Goal: Task Accomplishment & Management: Complete application form

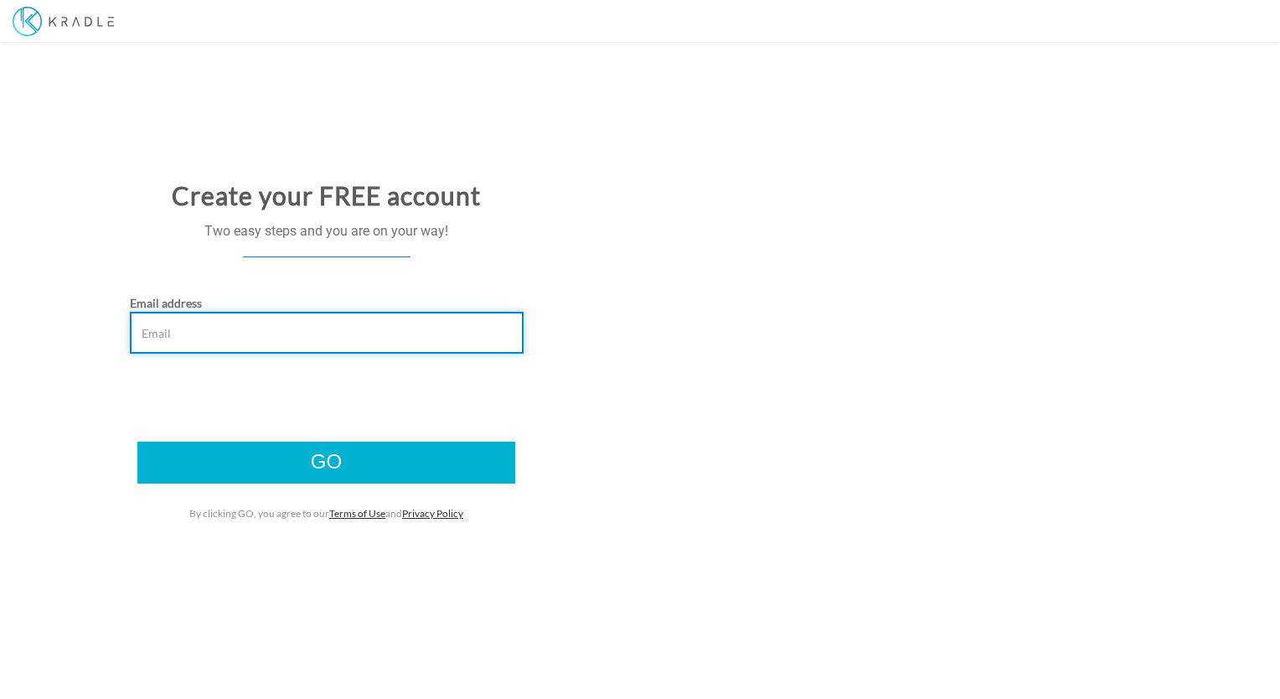
click at [261, 339] on input "Email address" at bounding box center [327, 333] width 394 height 42
type input "contact@kingdomkeys.au"
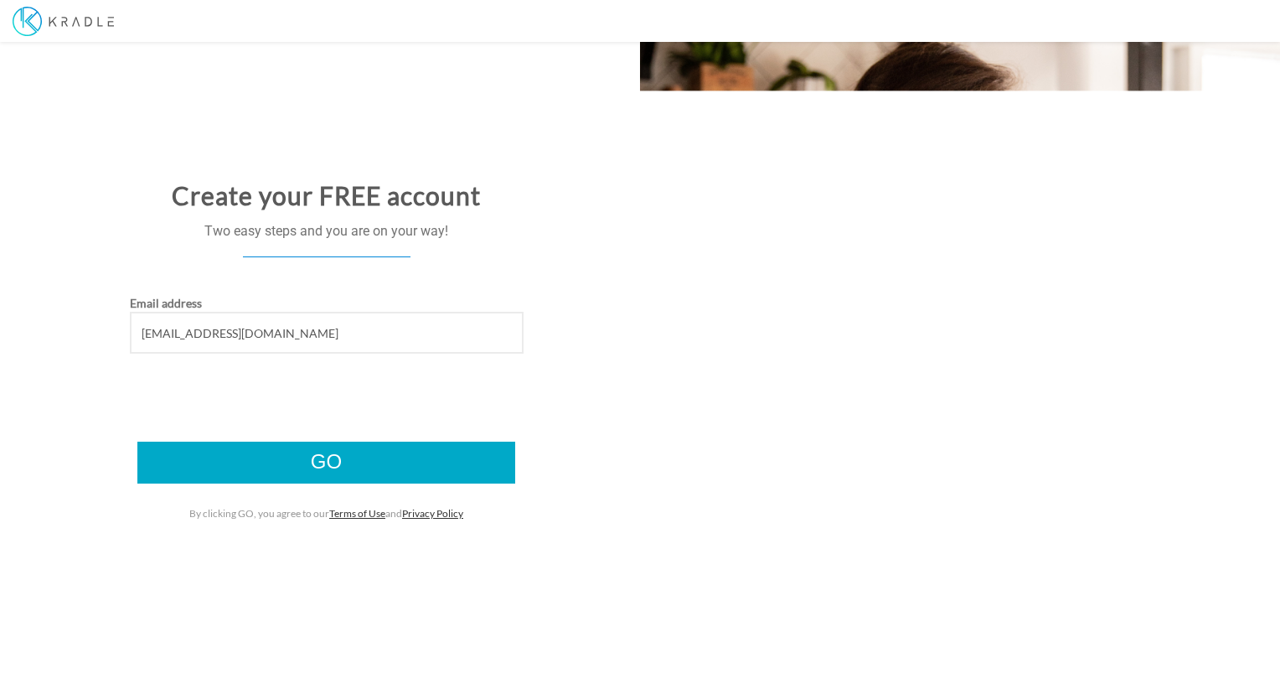
click at [356, 453] on input "Go" at bounding box center [326, 462] width 378 height 42
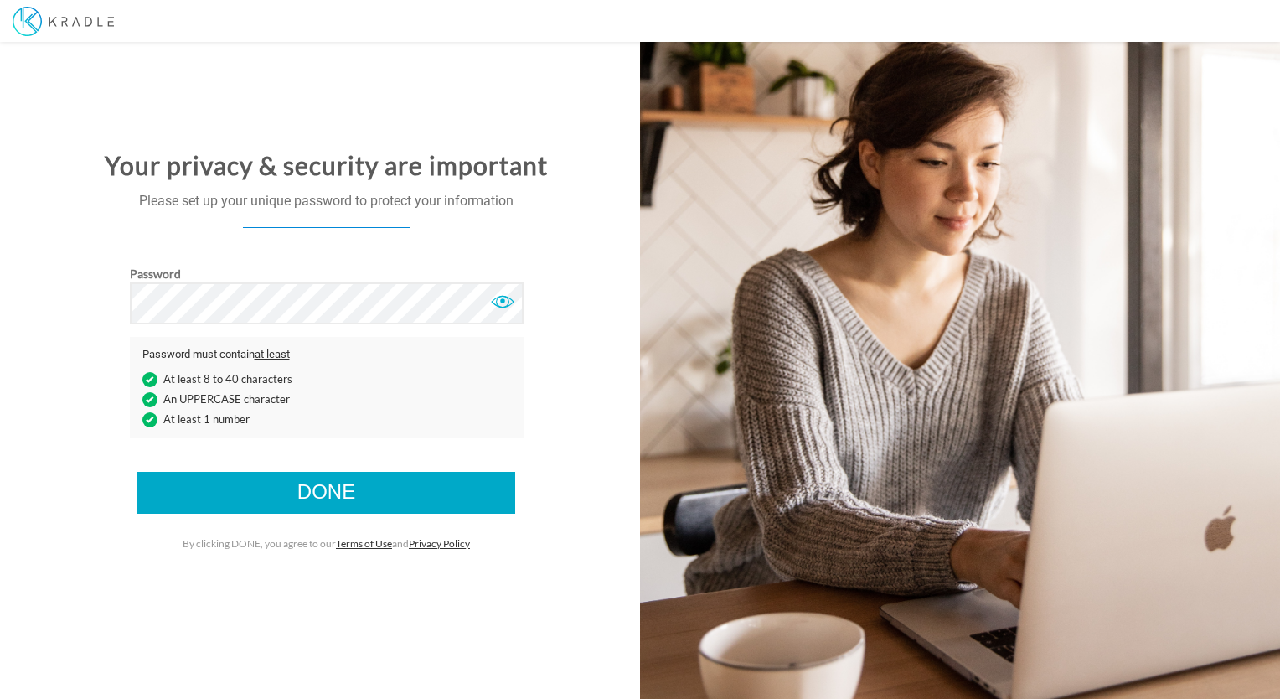
click at [329, 489] on input "Done" at bounding box center [326, 493] width 378 height 42
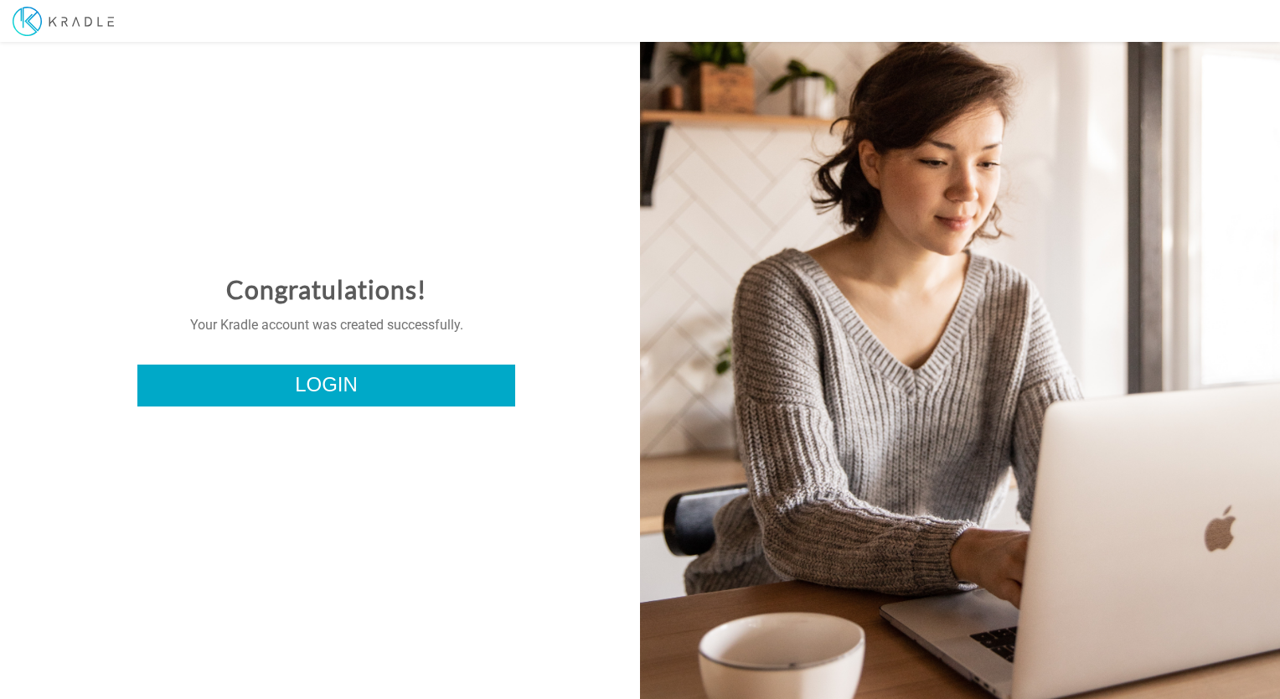
click at [313, 392] on link "Login" at bounding box center [326, 385] width 378 height 42
